Goal: Use online tool/utility: Utilize a website feature to perform a specific function

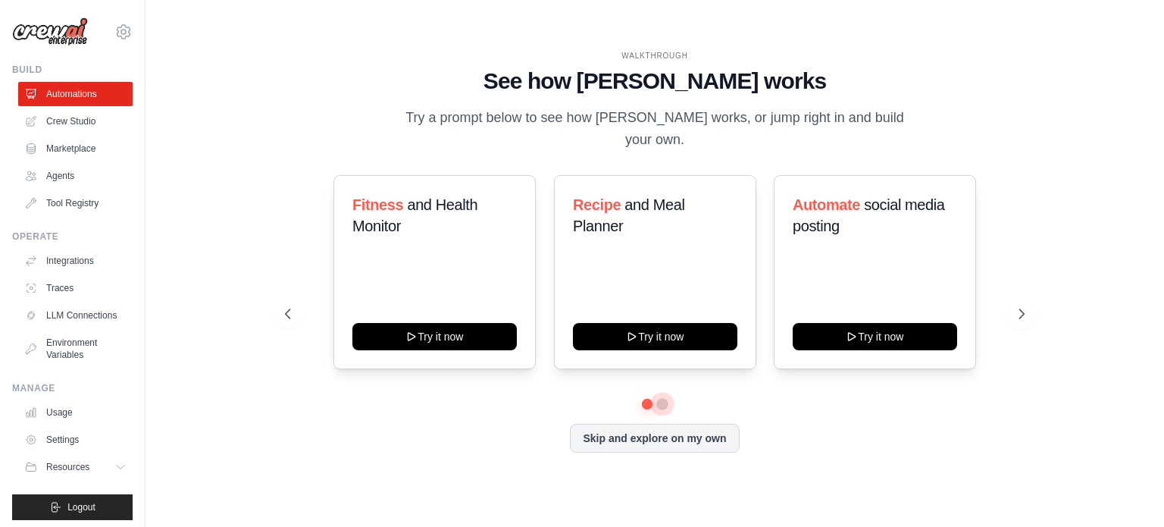
click at [667, 398] on button at bounding box center [663, 404] width 12 height 12
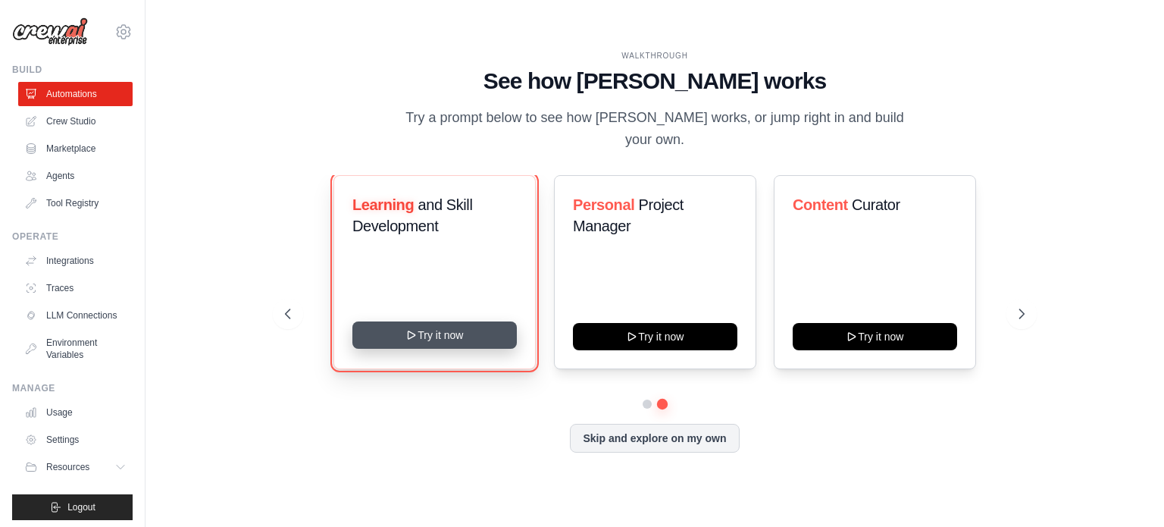
click at [467, 325] on button "Try it now" at bounding box center [435, 334] width 165 height 27
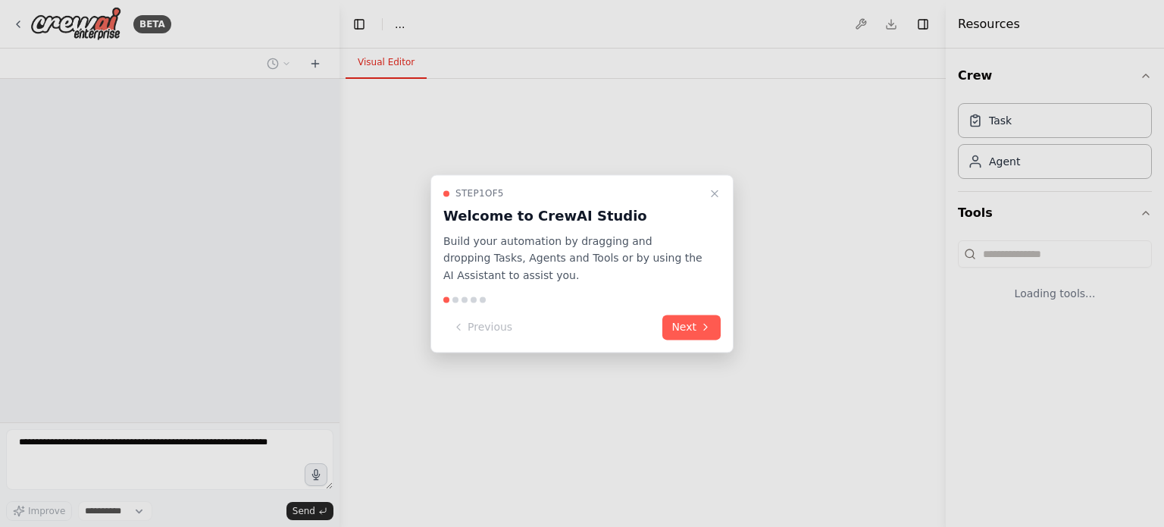
select select "****"
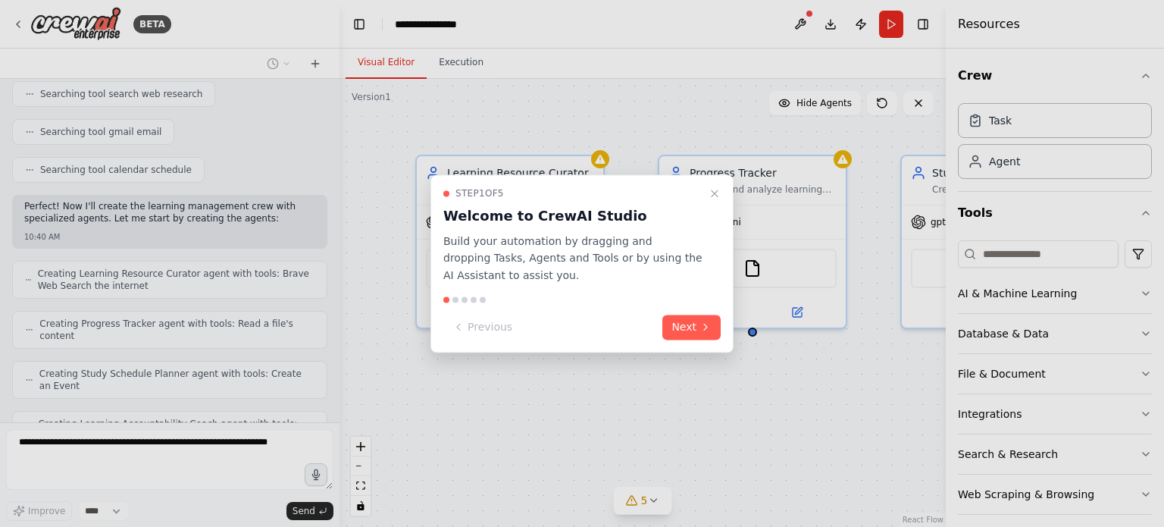
scroll to position [356, 0]
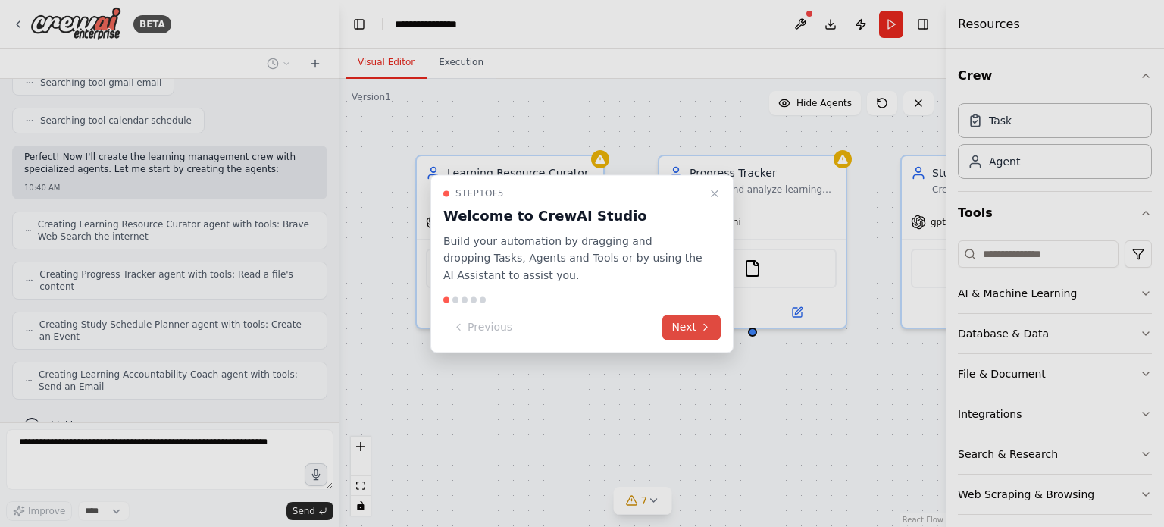
click at [693, 326] on button "Next" at bounding box center [692, 327] width 58 height 25
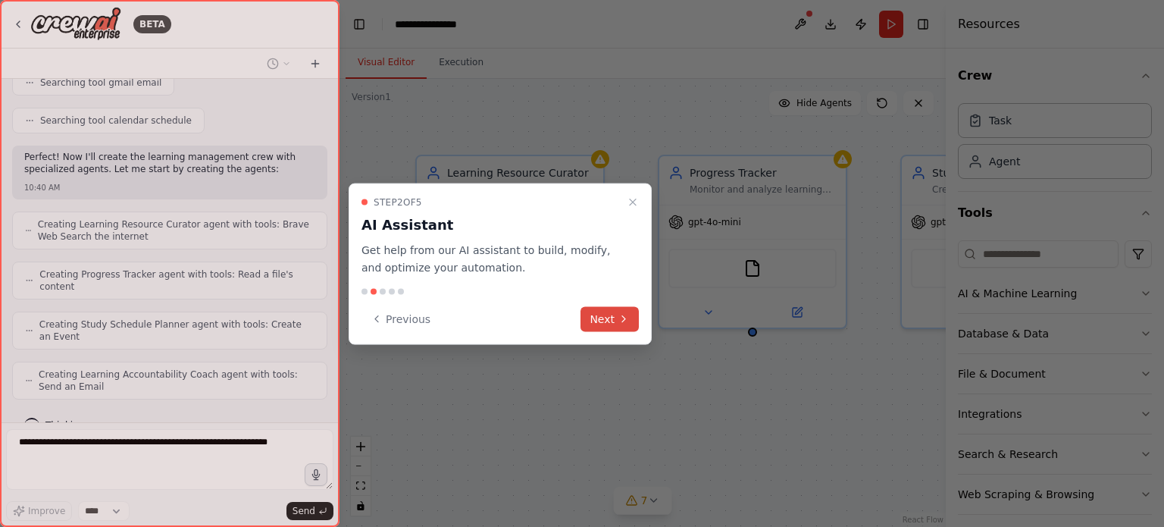
click at [604, 327] on button "Next" at bounding box center [610, 318] width 58 height 25
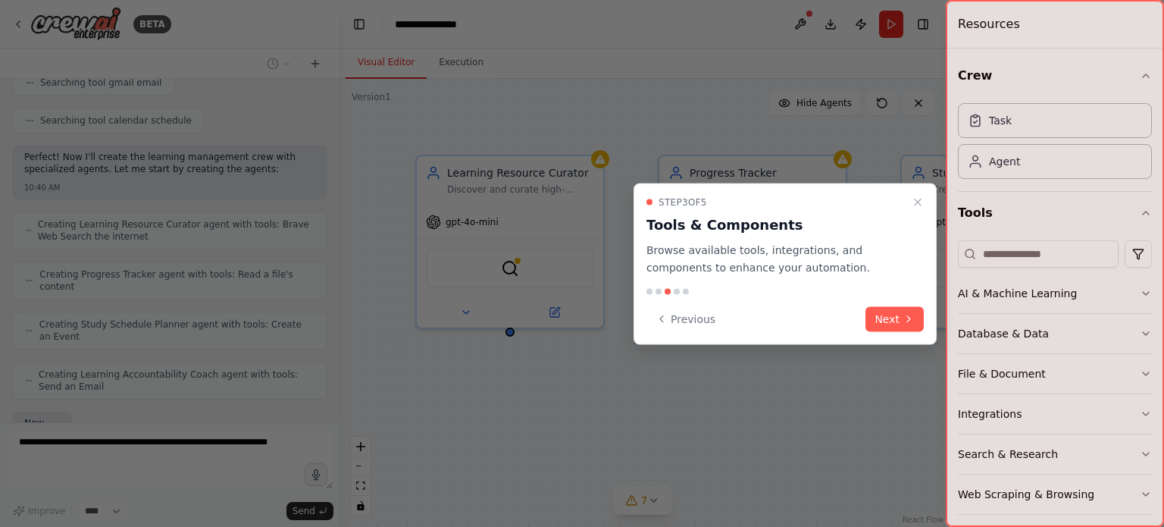
scroll to position [447, 0]
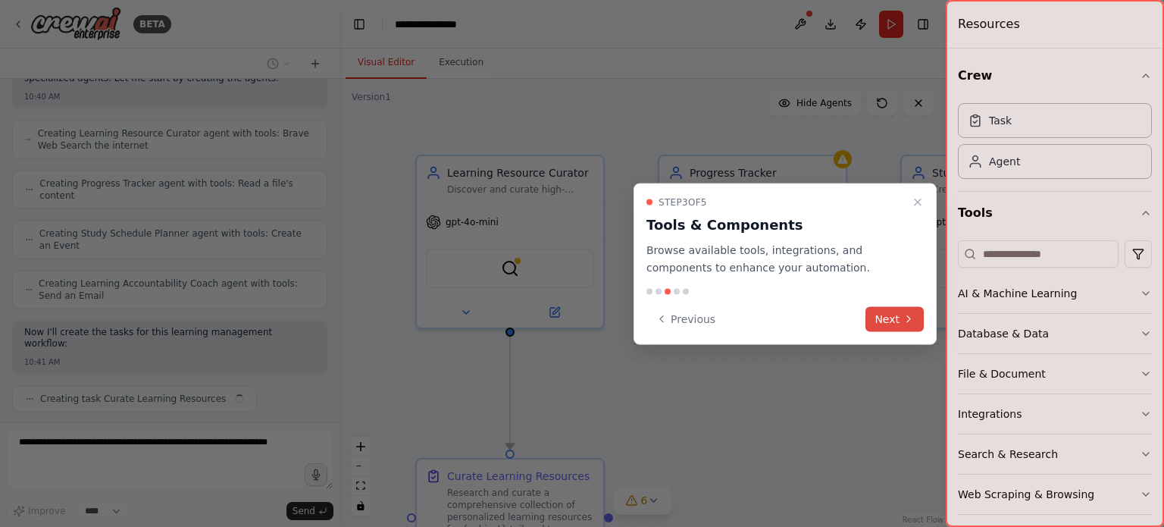
click at [883, 325] on button "Next" at bounding box center [895, 318] width 58 height 25
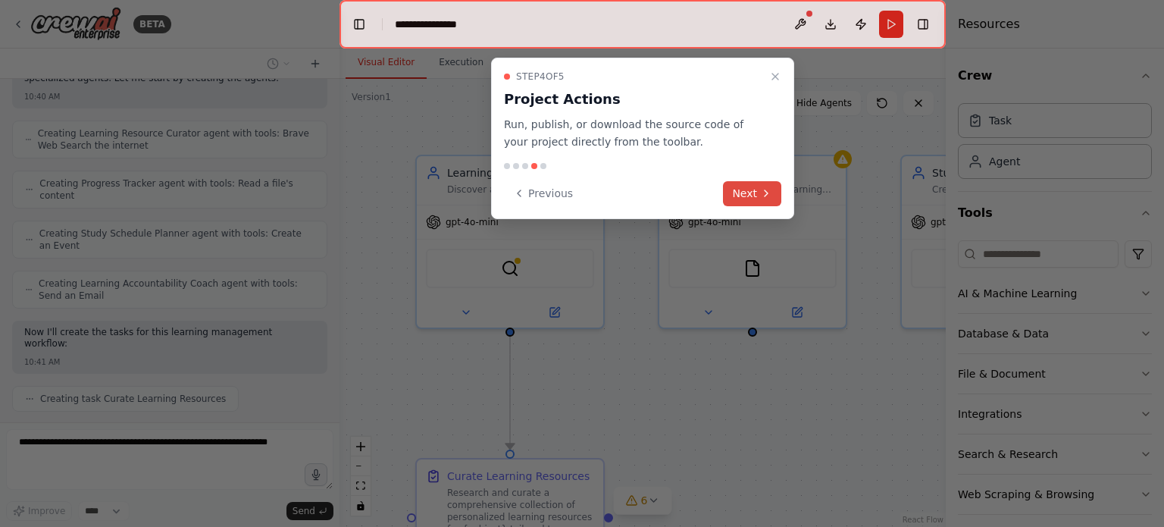
click at [749, 186] on button "Next" at bounding box center [752, 193] width 58 height 25
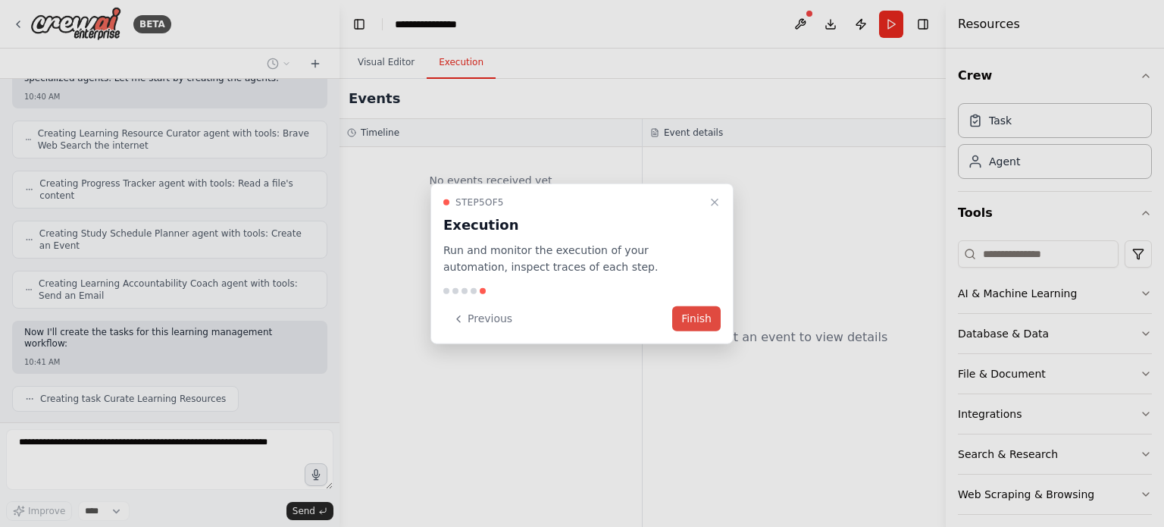
click at [715, 323] on button "Finish" at bounding box center [696, 318] width 49 height 25
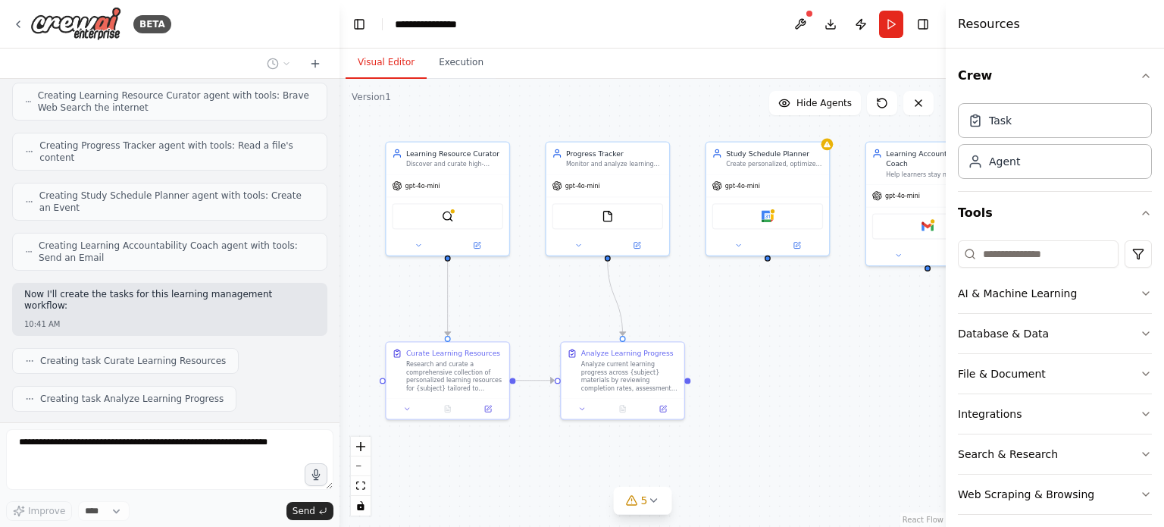
scroll to position [522, 0]
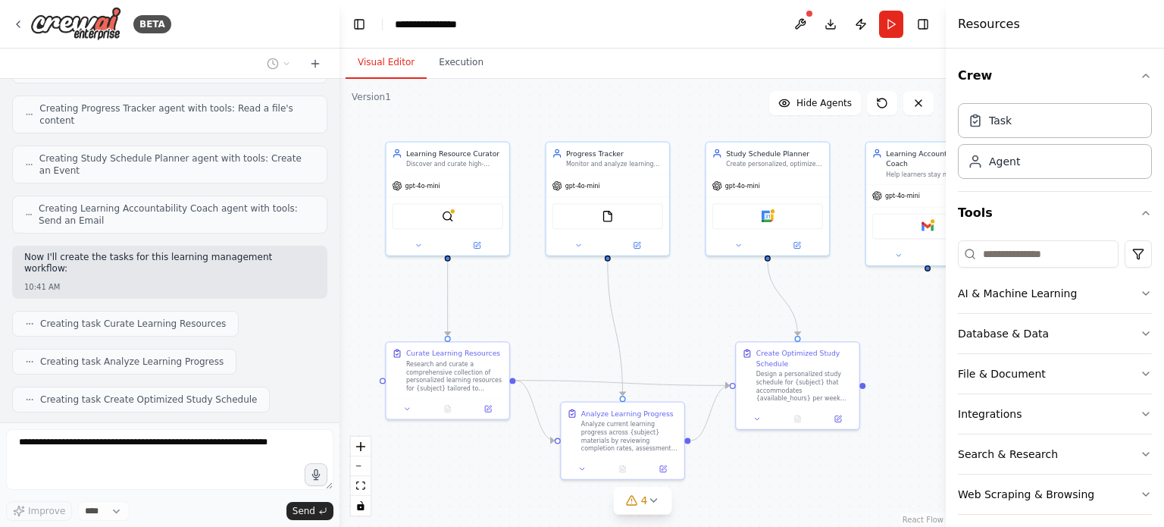
drag, startPoint x: 875, startPoint y: 467, endPoint x: 760, endPoint y: 371, distance: 149.6
click at [760, 371] on div ".deletable-edge-delete-btn { width: 20px; height: 20px; border: 0px solid #ffff…" at bounding box center [643, 303] width 606 height 448
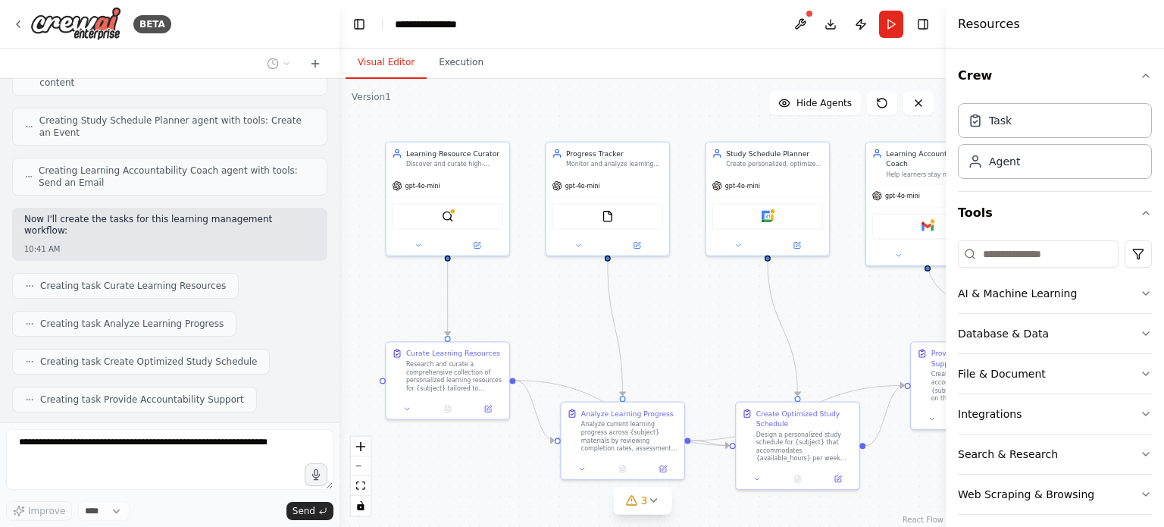
scroll to position [651, 0]
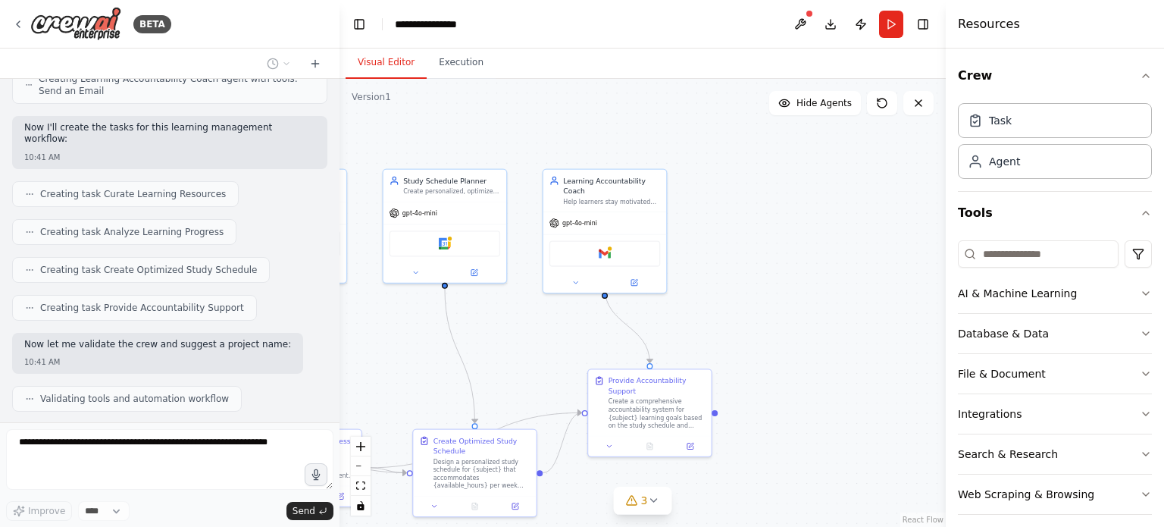
drag, startPoint x: 835, startPoint y: 345, endPoint x: 502, endPoint y: 375, distance: 334.9
click at [502, 375] on div ".deletable-edge-delete-btn { width: 20px; height: 20px; border: 0px solid #ffff…" at bounding box center [643, 303] width 606 height 448
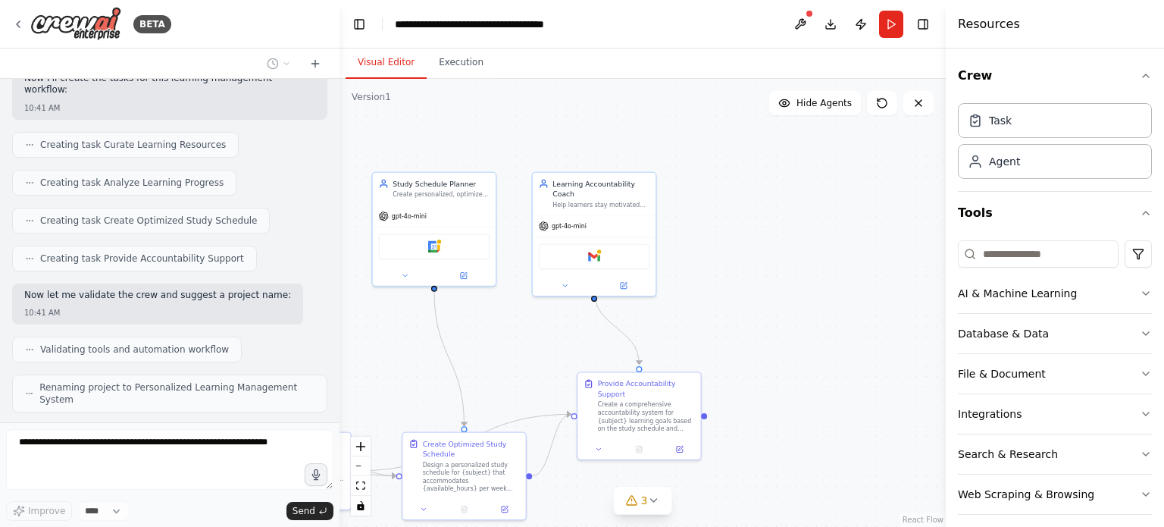
scroll to position [688, 0]
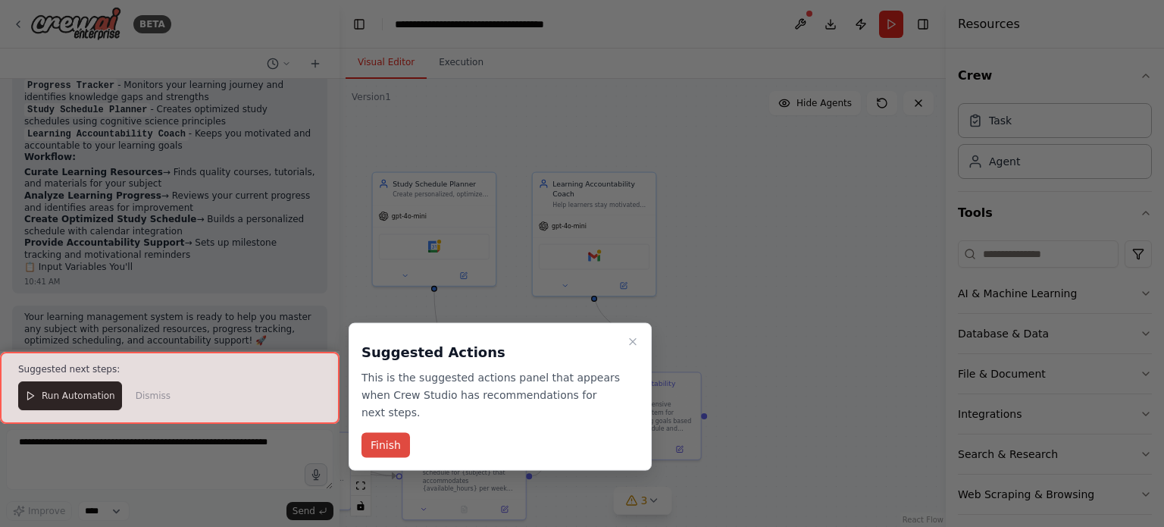
click at [390, 433] on button "Finish" at bounding box center [386, 445] width 49 height 25
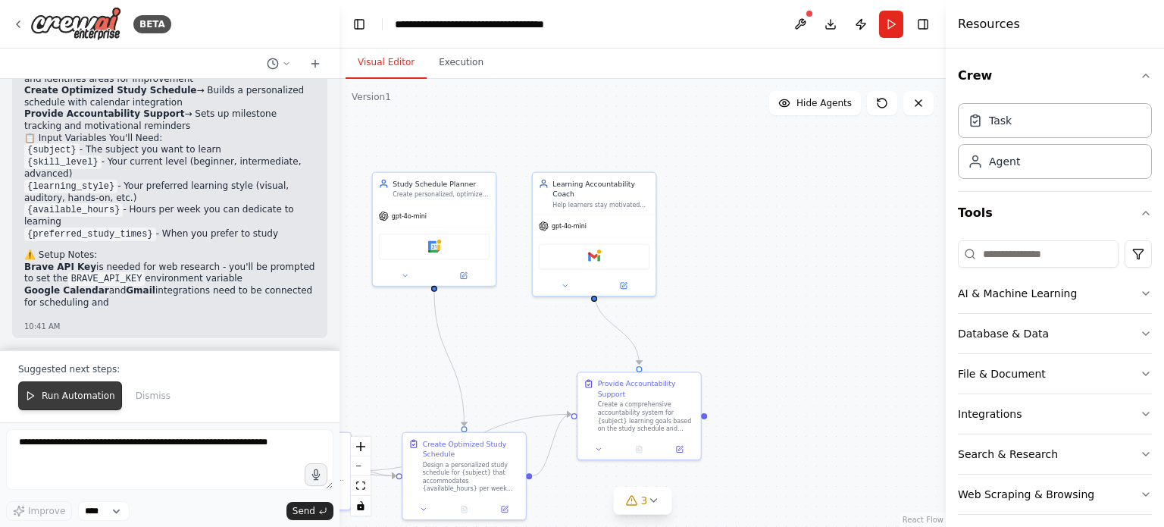
scroll to position [1293, 0]
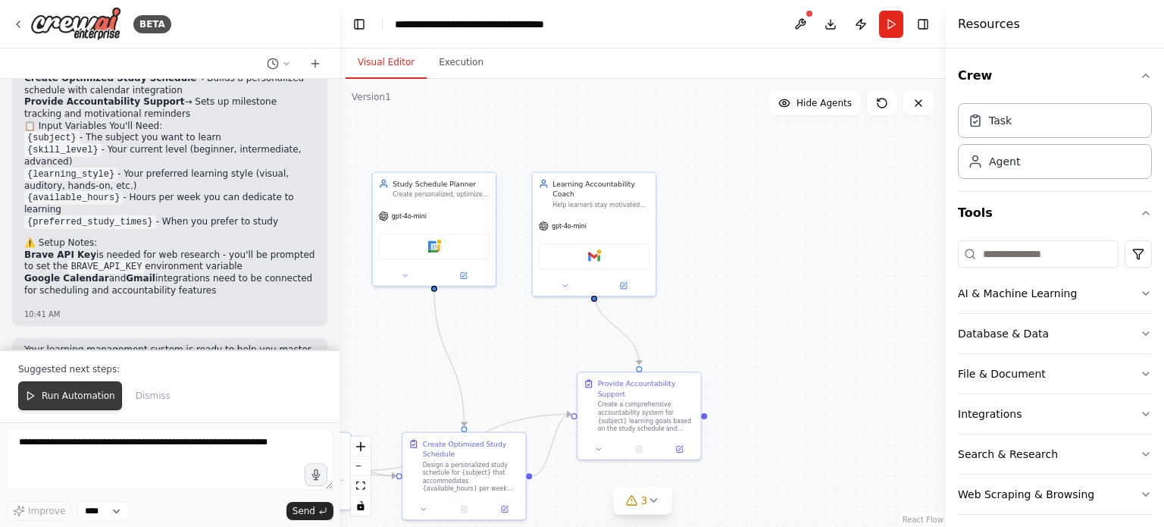
click at [52, 400] on span "Run Automation" at bounding box center [79, 396] width 74 height 12
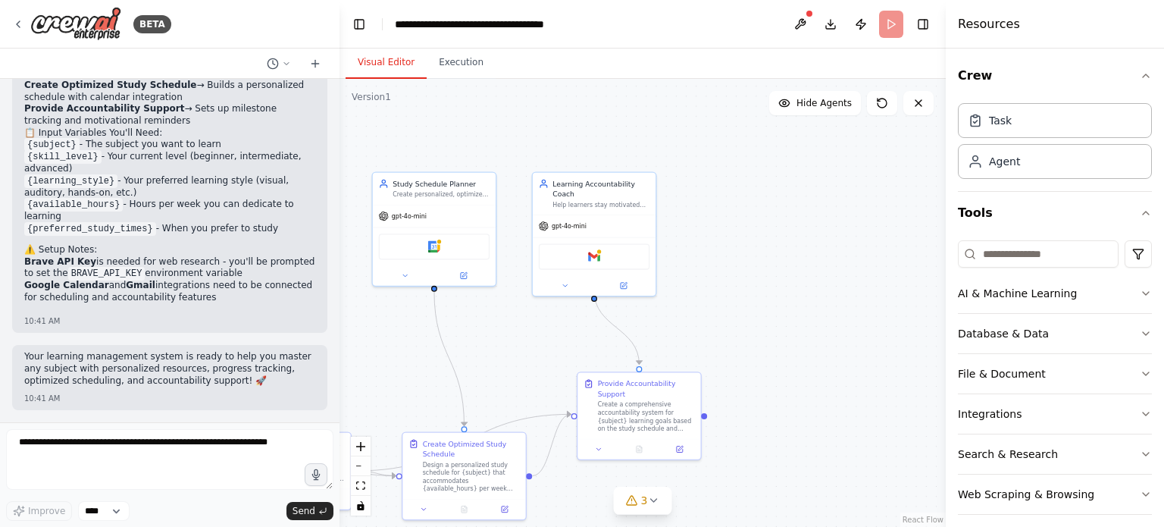
scroll to position [1221, 0]
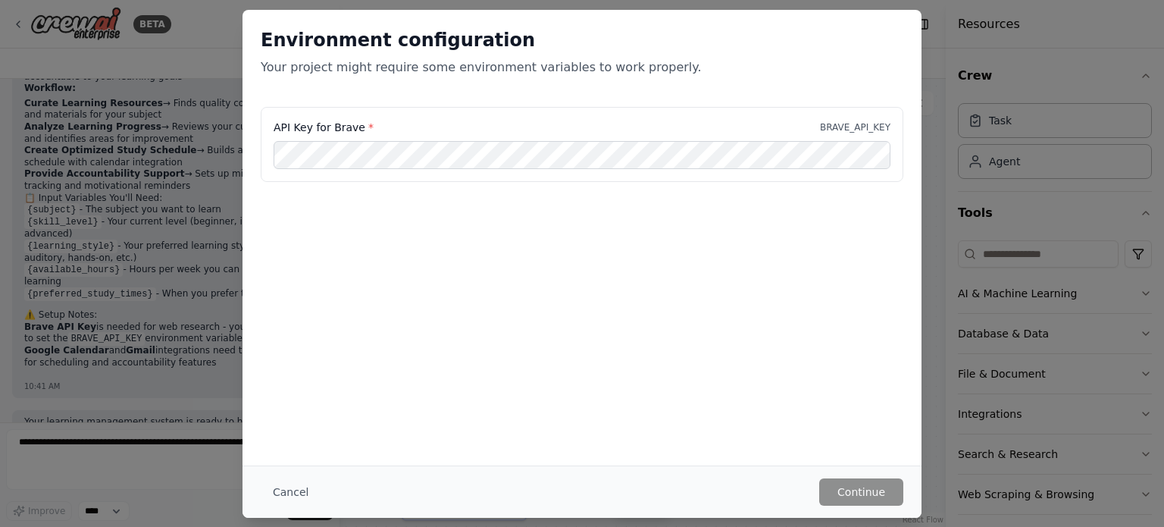
click at [296, 492] on button "Cancel" at bounding box center [291, 491] width 60 height 27
